Goal: Information Seeking & Learning: Learn about a topic

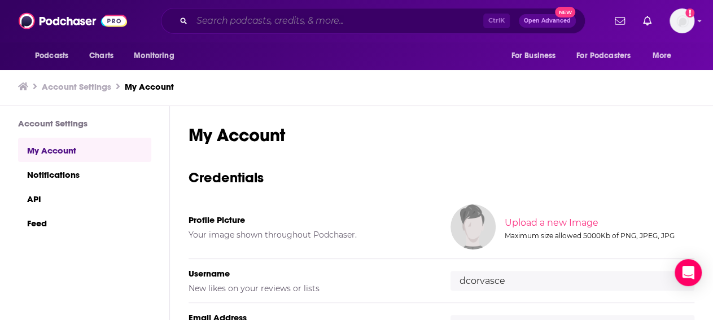
click at [387, 23] on input "Search podcasts, credits, & more..." at bounding box center [337, 21] width 291 height 18
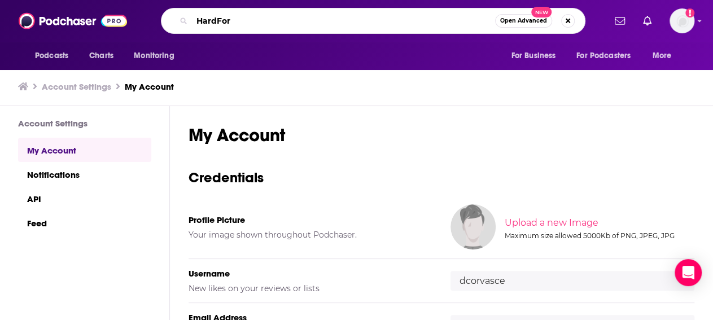
type input "HardFork"
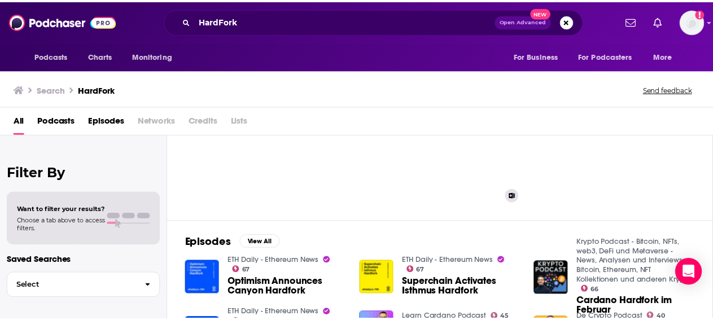
scroll to position [72, 0]
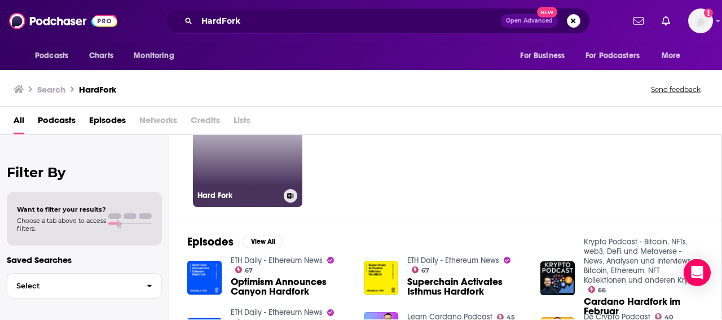
click at [200, 182] on link "87 Hard Fork" at bounding box center [247, 152] width 109 height 109
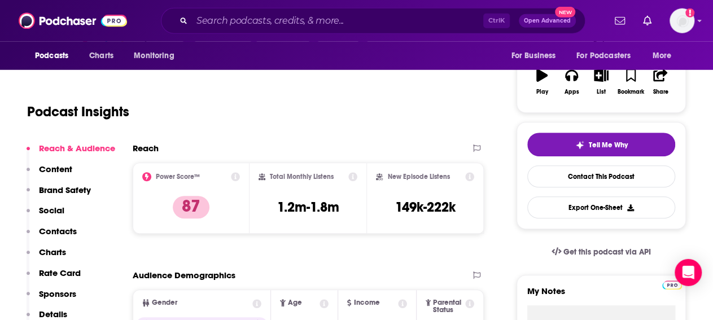
scroll to position [184, 0]
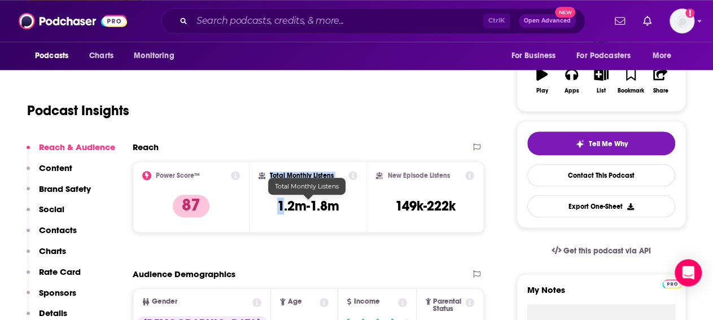
drag, startPoint x: 342, startPoint y: 206, endPoint x: 290, endPoint y: 211, distance: 52.2
click at [283, 209] on div "Total Monthly Listens 1.2m-1.8m" at bounding box center [307, 197] width 99 height 52
click at [336, 212] on h3 "1.2m-1.8m" at bounding box center [308, 206] width 62 height 17
click at [354, 210] on div "Total Monthly Listens 1.2m-1.8m" at bounding box center [307, 197] width 99 height 52
drag, startPoint x: 278, startPoint y: 210, endPoint x: 335, endPoint y: 211, distance: 56.4
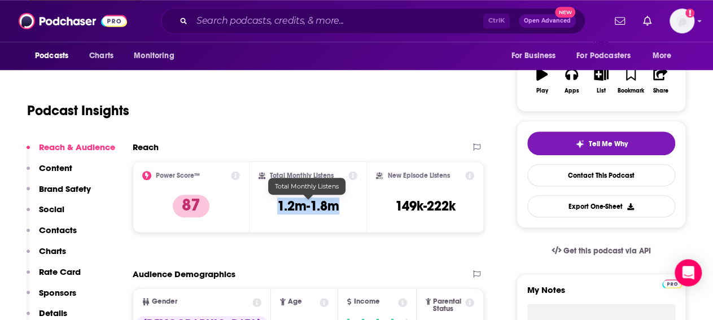
click at [335, 211] on h3 "1.2m-1.8m" at bounding box center [308, 206] width 62 height 17
copy h3 "1.2m-1.8m"
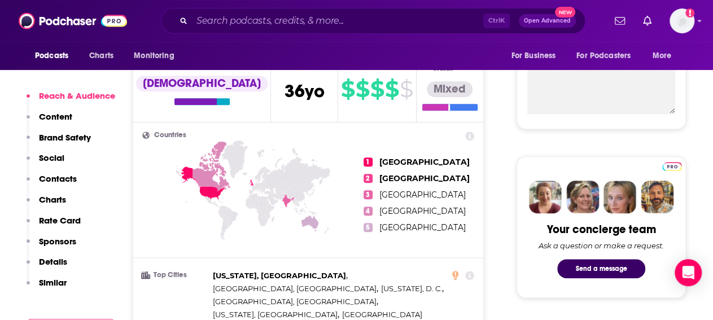
scroll to position [427, 0]
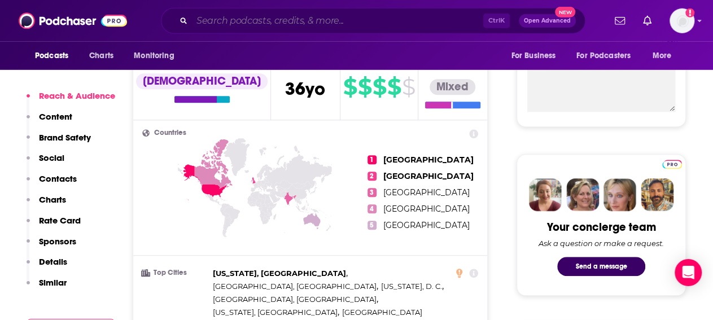
click at [363, 25] on input "Search podcasts, credits, & more..." at bounding box center [337, 21] width 291 height 18
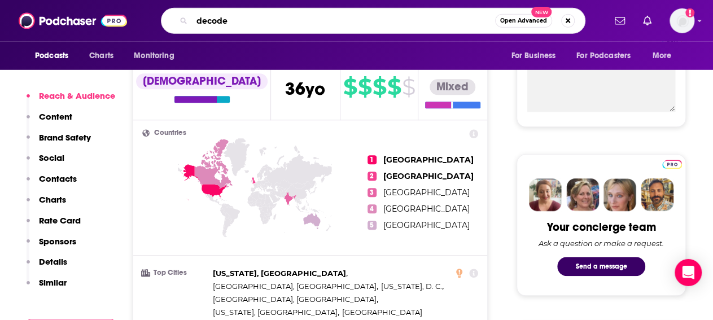
type input "decoder"
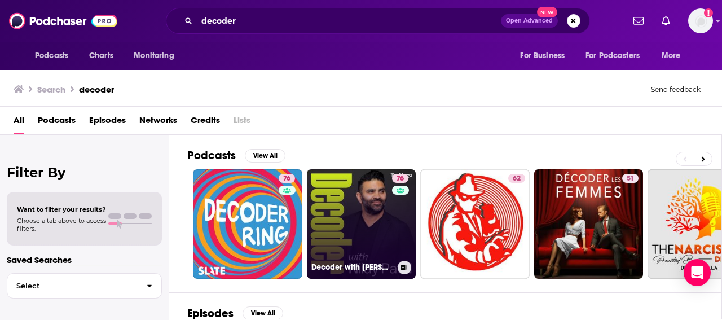
click at [348, 212] on link "76 Decoder with [PERSON_NAME]" at bounding box center [361, 223] width 109 height 109
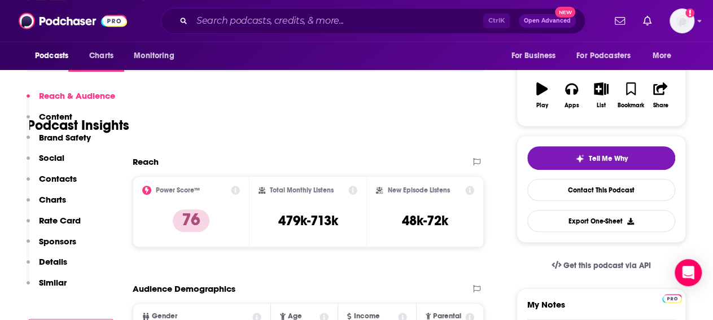
scroll to position [253, 0]
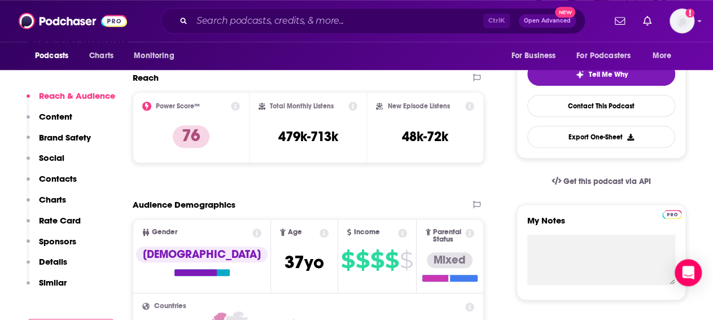
click at [453, 140] on div "New Episode Listens 48k-72k" at bounding box center [425, 128] width 98 height 52
drag, startPoint x: 341, startPoint y: 138, endPoint x: 335, endPoint y: 139, distance: 5.8
click at [335, 139] on div "Total Monthly Listens 479k-713k" at bounding box center [307, 128] width 99 height 52
click at [333, 139] on h3 "479k-713k" at bounding box center [308, 136] width 60 height 17
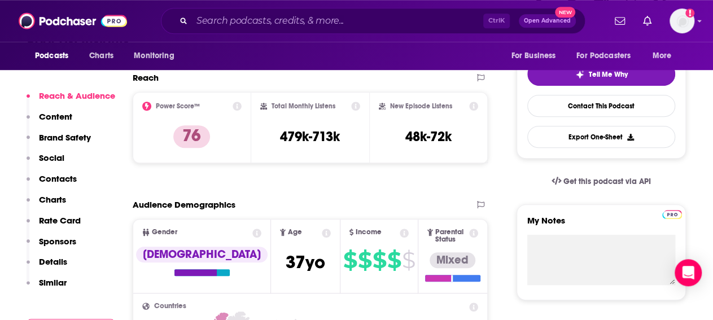
click at [343, 143] on div "Total Monthly Listens 479k-713k" at bounding box center [310, 128] width 100 height 52
drag, startPoint x: 407, startPoint y: 138, endPoint x: 450, endPoint y: 139, distance: 42.9
click at [450, 139] on h3 "48k-72k" at bounding box center [428, 136] width 46 height 17
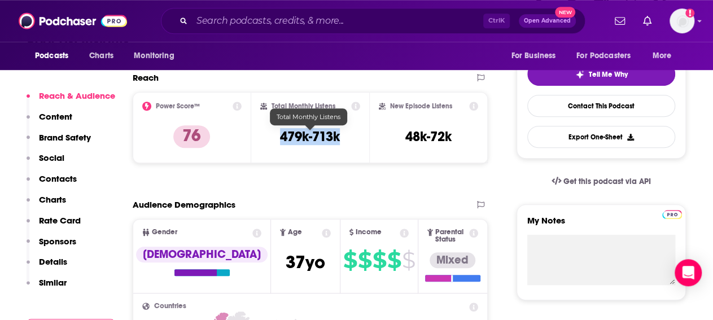
drag, startPoint x: 279, startPoint y: 137, endPoint x: 340, endPoint y: 139, distance: 61.5
click at [340, 139] on div "Total Monthly Listens 479k-713k" at bounding box center [310, 128] width 100 height 52
copy h3 "479k-713k"
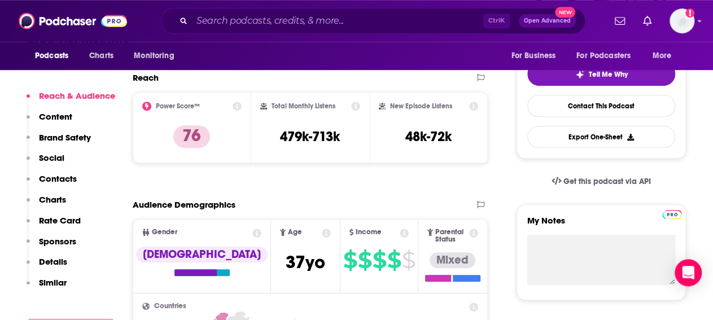
click at [235, 133] on div "Power Score™ 76" at bounding box center [191, 128] width 99 height 52
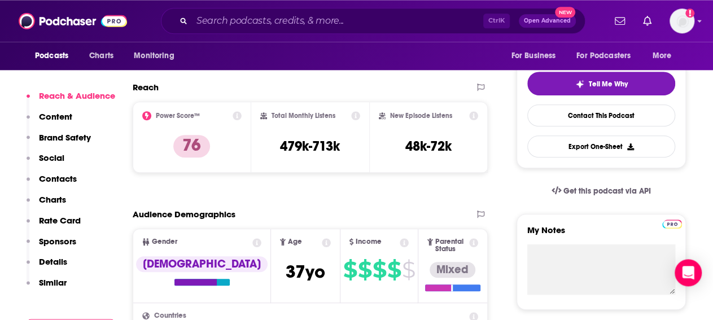
scroll to position [233, 0]
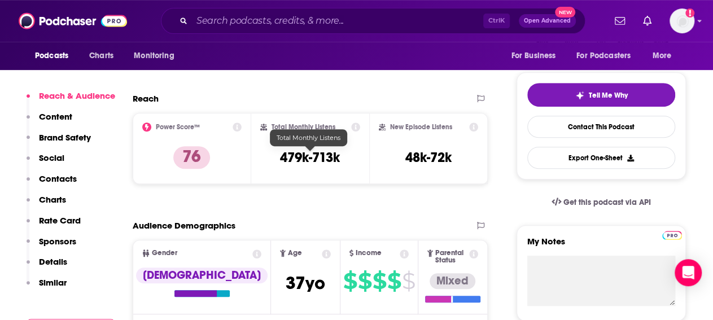
click at [282, 159] on h3 "479k-713k" at bounding box center [310, 157] width 60 height 17
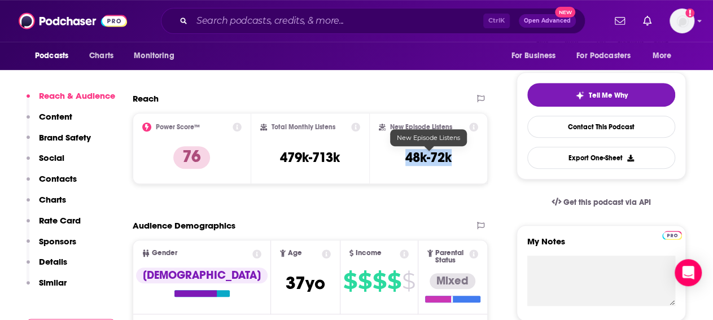
drag, startPoint x: 404, startPoint y: 158, endPoint x: 452, endPoint y: 156, distance: 48.6
click at [452, 156] on div "New Episode Listens 48k-72k" at bounding box center [428, 148] width 99 height 52
copy h3 "48k-72k"
click at [354, 27] on input "Search podcasts, credits, & more..." at bounding box center [337, 21] width 291 height 18
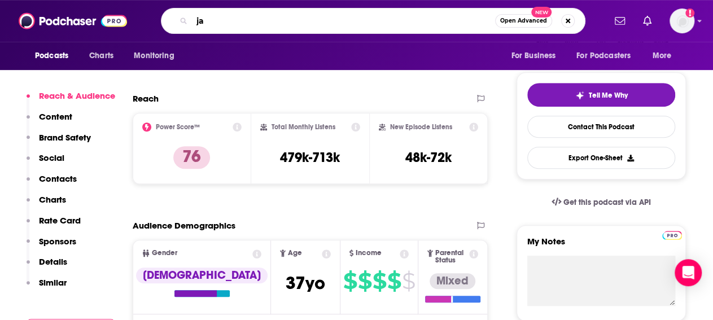
type input "j"
type input "hardfork"
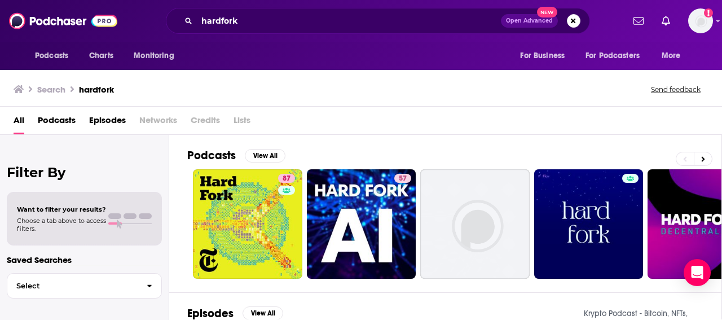
click at [265, 210] on link "87" at bounding box center [247, 223] width 109 height 109
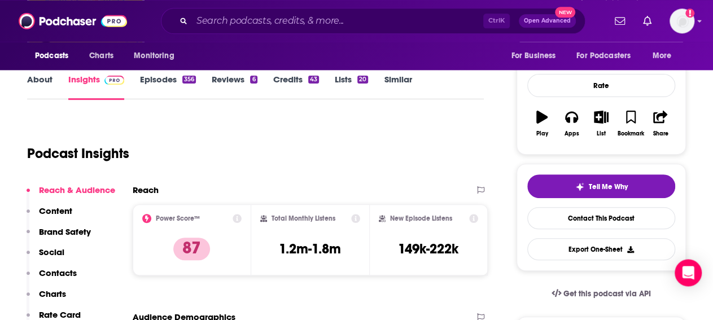
scroll to position [142, 0]
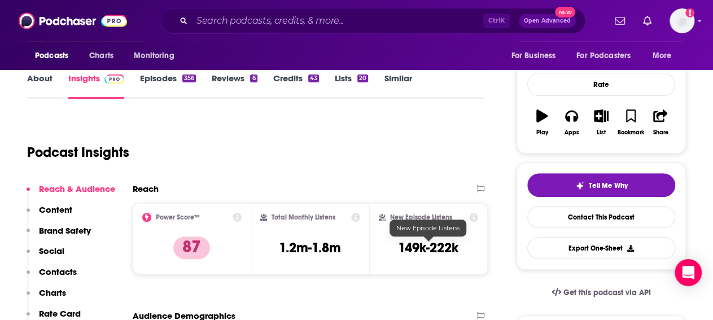
drag, startPoint x: 463, startPoint y: 249, endPoint x: 433, endPoint y: 252, distance: 29.5
click at [433, 252] on div "New Episode Listens 149k-222k" at bounding box center [428, 239] width 99 height 52
click at [427, 251] on h3 "149k-222k" at bounding box center [428, 247] width 60 height 17
drag, startPoint x: 393, startPoint y: 248, endPoint x: 457, endPoint y: 249, distance: 63.8
click at [457, 249] on div "New Episode Listens 149k-222k" at bounding box center [428, 239] width 99 height 52
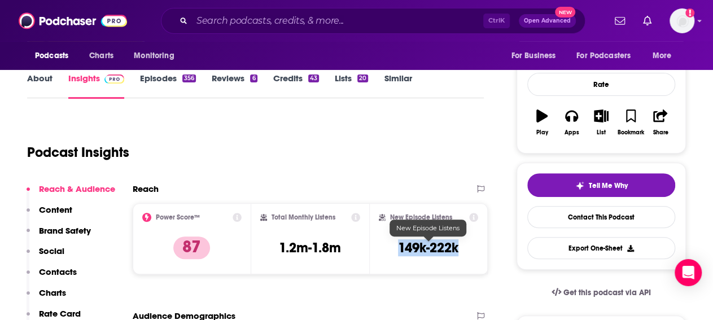
copy h3 "149k-222k"
click at [366, 26] on input "Search podcasts, credits, & more..." at bounding box center [337, 21] width 291 height 18
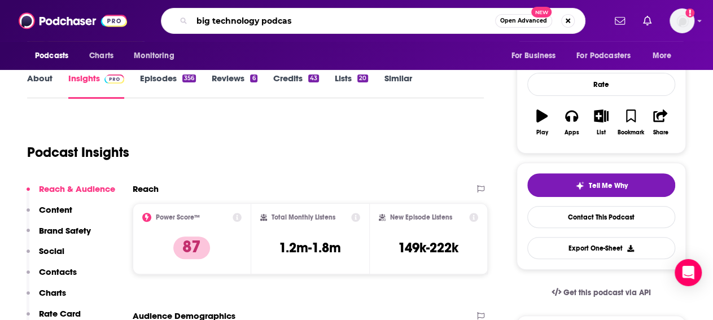
type input "big technology podcast"
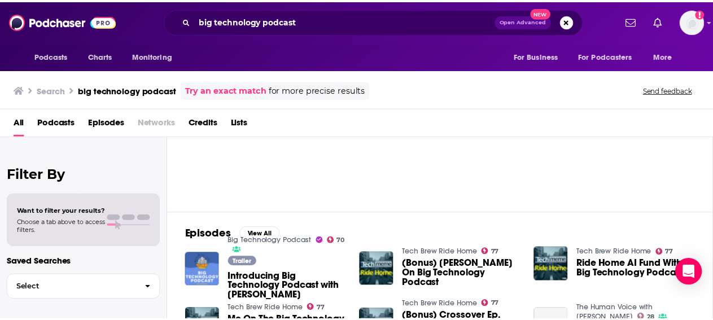
scroll to position [40, 0]
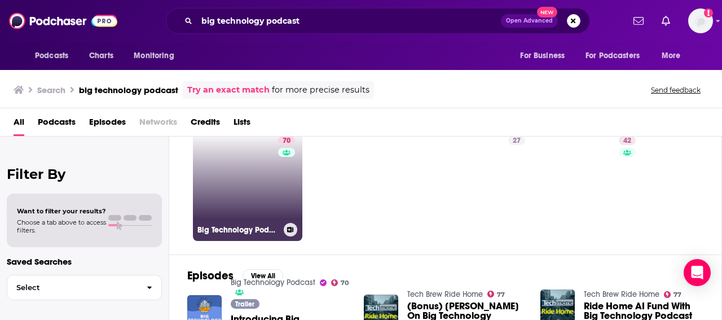
click at [256, 195] on link "70 Big Technology Podcast" at bounding box center [247, 185] width 109 height 109
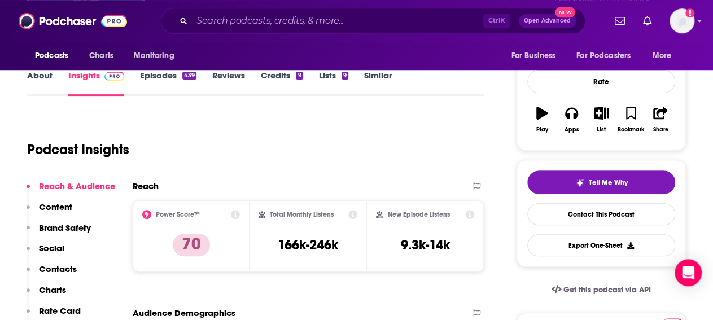
scroll to position [146, 0]
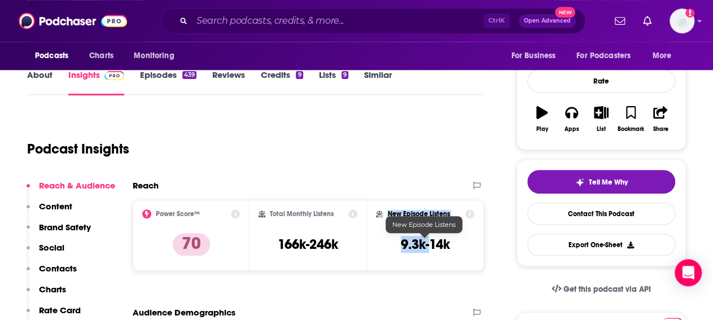
drag, startPoint x: 458, startPoint y: 243, endPoint x: 428, endPoint y: 251, distance: 31.5
click at [428, 251] on div "New Episode Listens 9.3k-14k" at bounding box center [425, 235] width 98 height 52
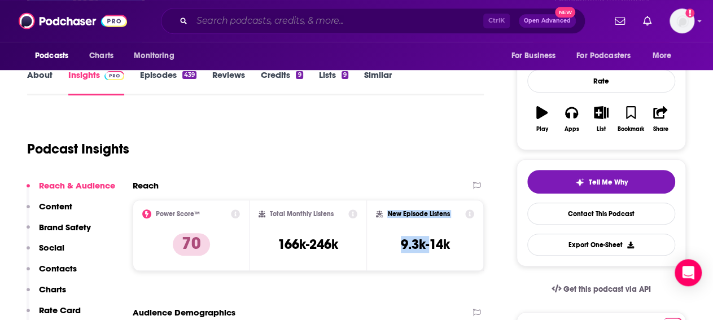
click at [290, 26] on input "Search podcasts, credits, & more..." at bounding box center [337, 21] width 291 height 18
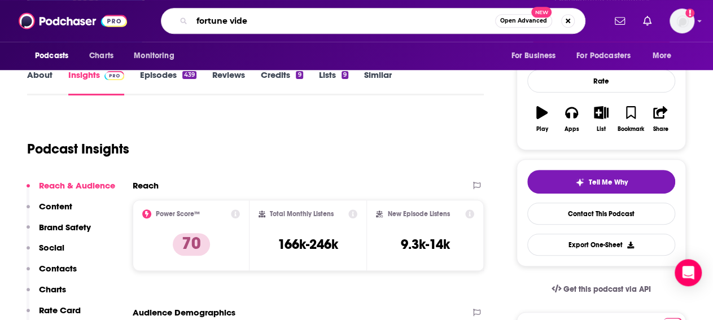
type input "fortune video"
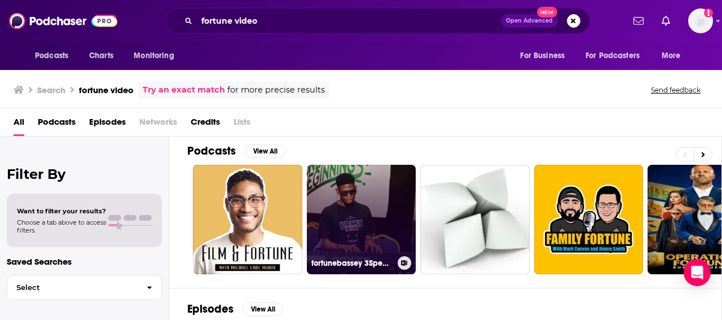
scroll to position [5, 0]
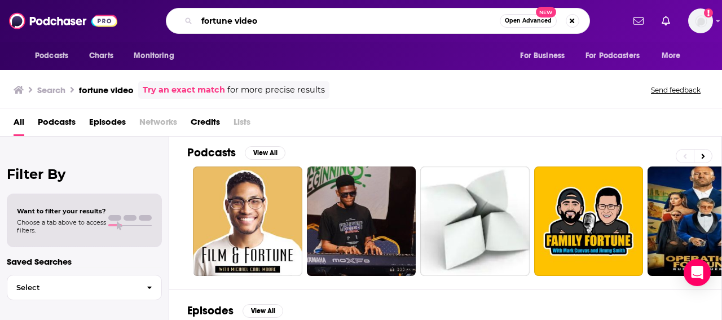
drag, startPoint x: 293, startPoint y: 17, endPoint x: 171, endPoint y: 22, distance: 122.0
click at [197, 22] on input "fortune video" at bounding box center [348, 21] width 303 height 18
type input "geekwire"
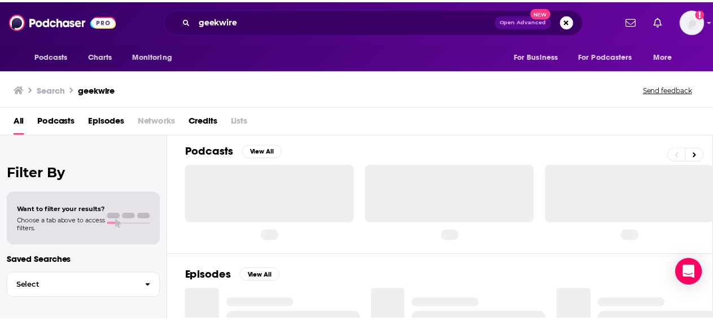
scroll to position [5, 0]
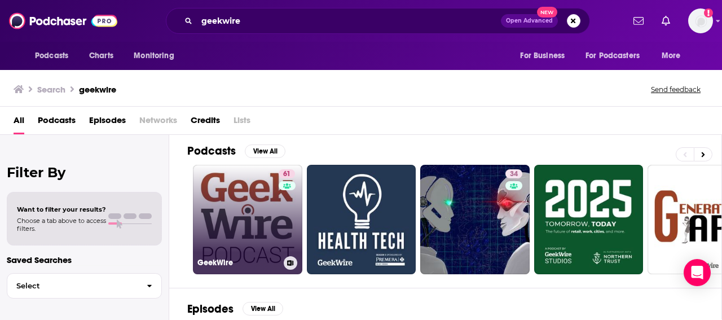
click at [255, 221] on link "61 GeekWire" at bounding box center [247, 219] width 109 height 109
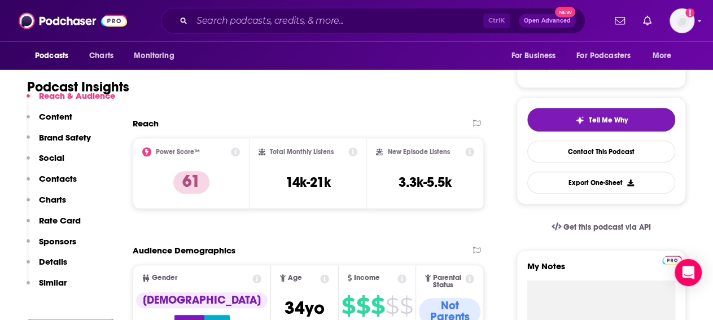
scroll to position [209, 0]
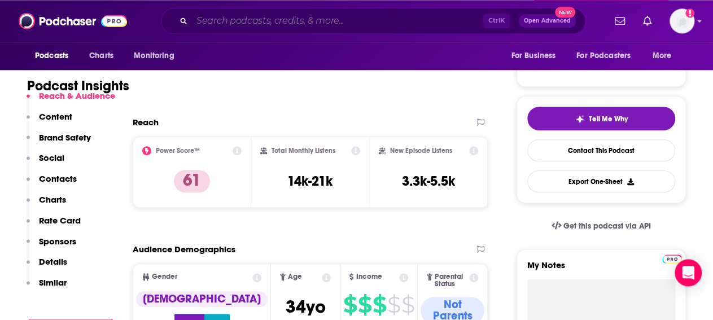
click at [297, 23] on input "Search podcasts, credits, & more..." at bounding box center [337, 21] width 291 height 18
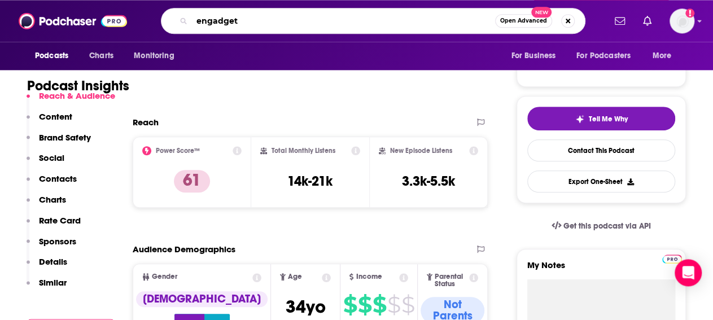
type input "engadget"
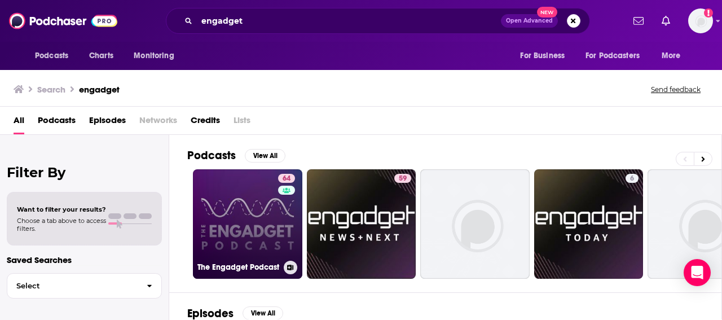
click at [233, 213] on link "64 The Engadget Podcast" at bounding box center [247, 223] width 109 height 109
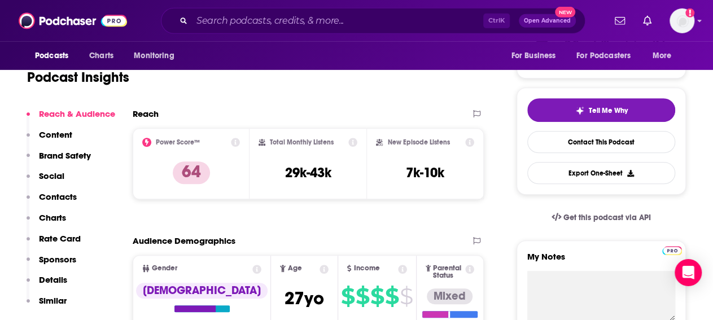
scroll to position [218, 0]
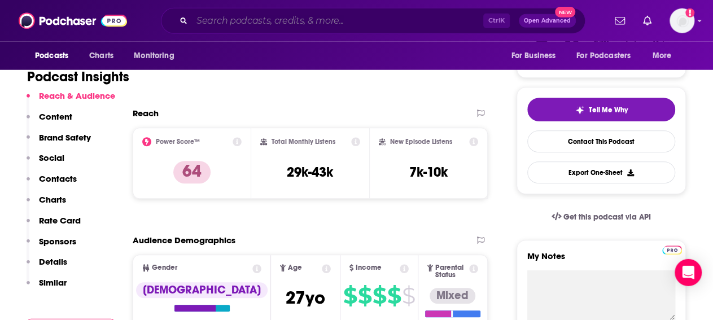
click at [285, 24] on input "Search podcasts, credits, & more..." at bounding box center [337, 21] width 291 height 18
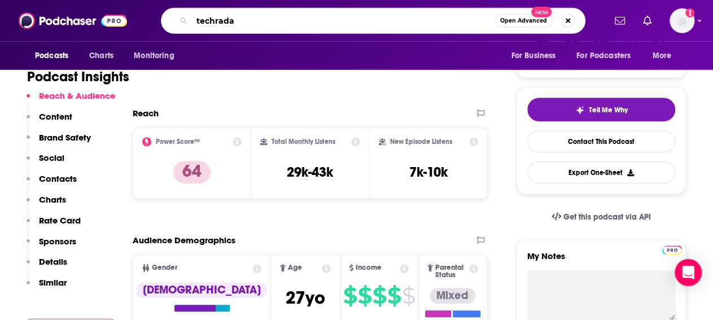
type input "techradar"
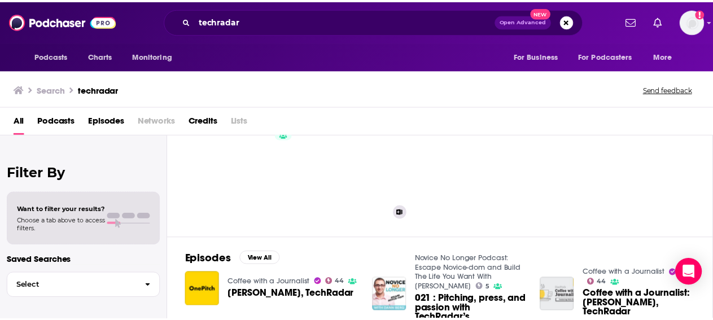
scroll to position [55, 0]
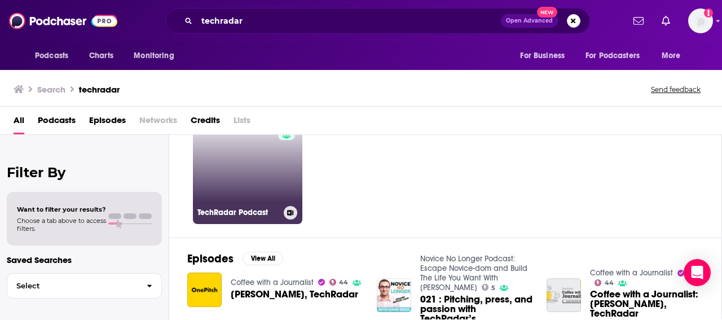
click at [258, 163] on link "40 TechRadar Podcast" at bounding box center [247, 169] width 109 height 109
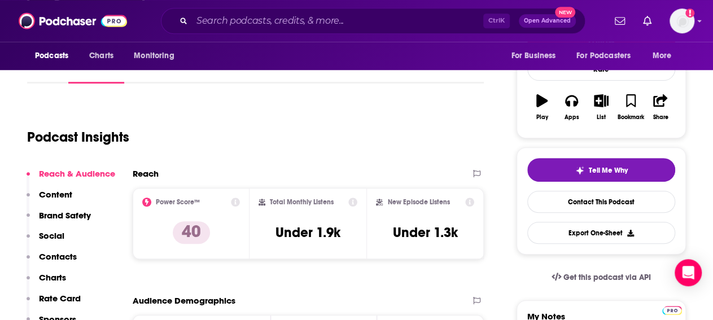
scroll to position [158, 0]
